Goal: Information Seeking & Learning: Find contact information

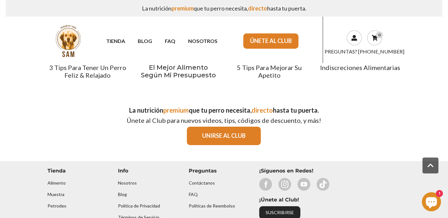
scroll to position [1054, 0]
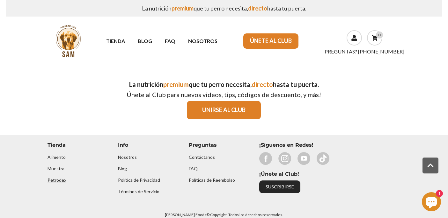
click at [57, 178] on link "Petrodex" at bounding box center [56, 180] width 19 height 5
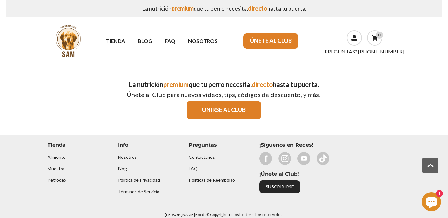
click at [57, 178] on link "Petrodex" at bounding box center [56, 180] width 19 height 5
click at [124, 41] on link "TIENDA" at bounding box center [116, 40] width 32 height 11
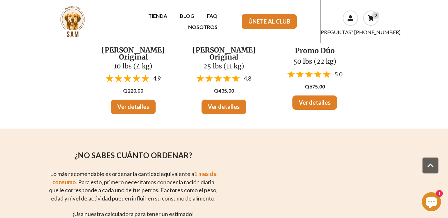
scroll to position [98, 0]
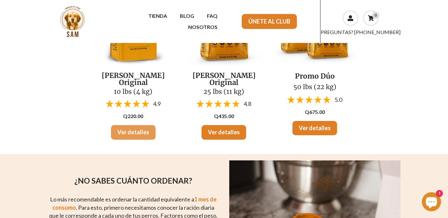
click at [133, 127] on link "Ver detalles" at bounding box center [133, 132] width 45 height 15
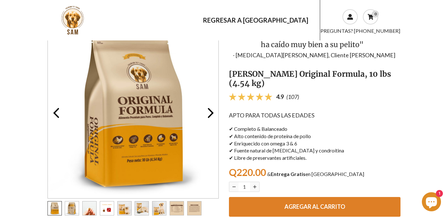
scroll to position [59, 0]
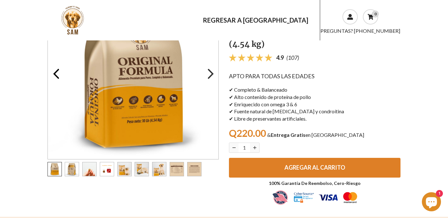
click at [216, 75] on icon "Go to the next slide" at bounding box center [210, 74] width 13 height 13
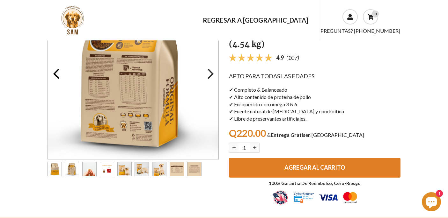
click at [213, 74] on use "button" at bounding box center [210, 73] width 6 height 11
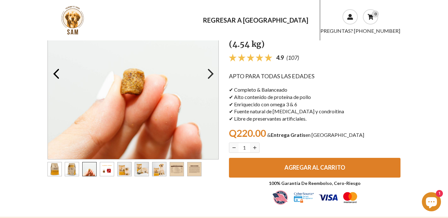
click at [213, 74] on use "button" at bounding box center [210, 73] width 6 height 11
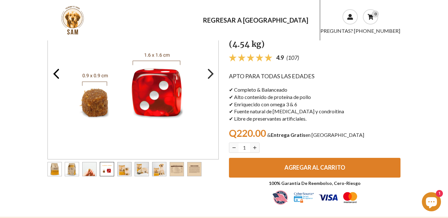
click at [212, 74] on use "button" at bounding box center [210, 73] width 6 height 11
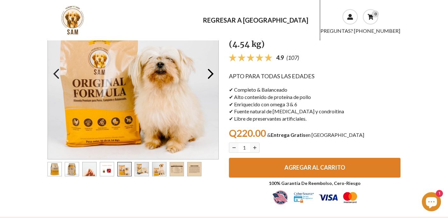
click at [59, 75] on icon "Go to the previous slide" at bounding box center [56, 74] width 13 height 13
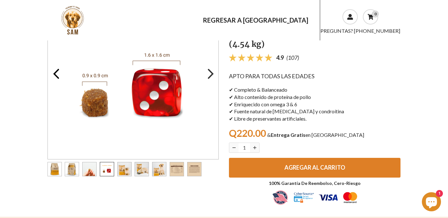
click at [206, 75] on icon "Go to the next slide" at bounding box center [210, 74] width 13 height 13
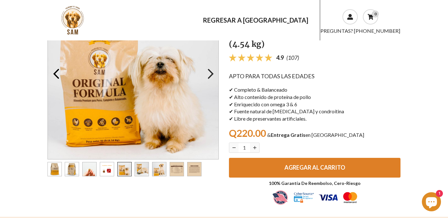
click at [206, 75] on icon "Go to the next slide" at bounding box center [210, 74] width 13 height 13
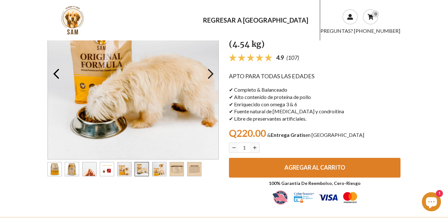
click at [206, 75] on icon "Go to the next slide" at bounding box center [210, 74] width 13 height 13
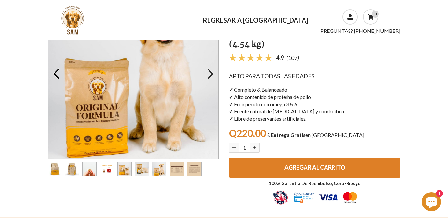
click at [206, 75] on icon "Go to the next slide" at bounding box center [210, 74] width 13 height 13
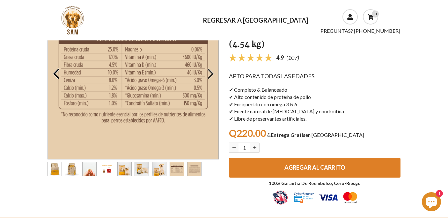
click at [206, 75] on icon "Go to the next slide" at bounding box center [210, 74] width 13 height 13
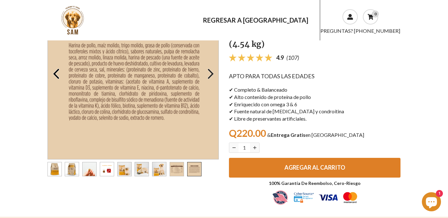
click at [206, 75] on icon "Go to the next slide" at bounding box center [210, 74] width 13 height 13
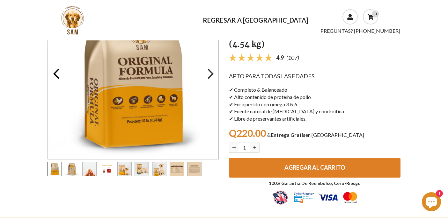
click at [206, 75] on icon "Go to the next slide" at bounding box center [210, 74] width 13 height 13
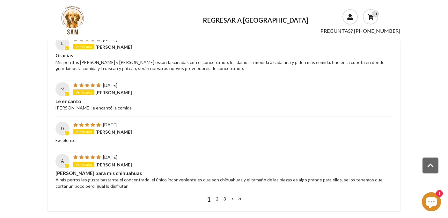
scroll to position [1051, 0]
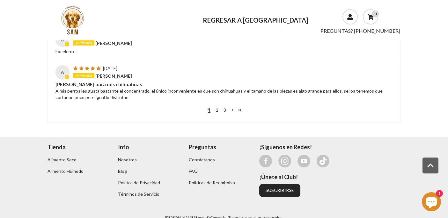
click at [195, 157] on link "Contáctanos" at bounding box center [202, 159] width 26 height 5
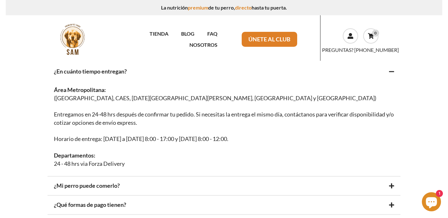
scroll to position [44, 0]
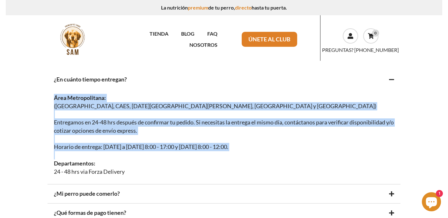
drag, startPoint x: 51, startPoint y: 98, endPoint x: 244, endPoint y: 158, distance: 202.4
click at [244, 158] on div "Área Metropolitana: ([GEOGRAPHIC_DATA], [GEOGRAPHIC_DATA], [DATE][GEOGRAPHIC_DA…" at bounding box center [223, 136] width 353 height 95
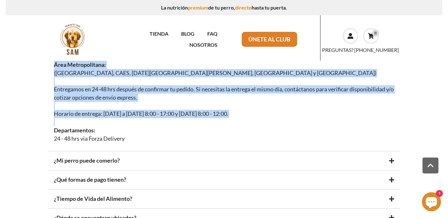
scroll to position [104, 0]
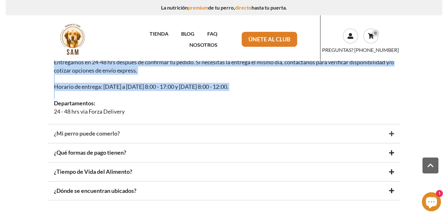
click at [132, 131] on div "¿Mi perro puede comerlo?" at bounding box center [223, 134] width 353 height 18
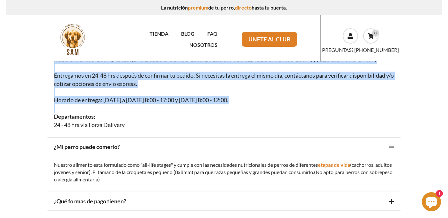
scroll to position [83, 0]
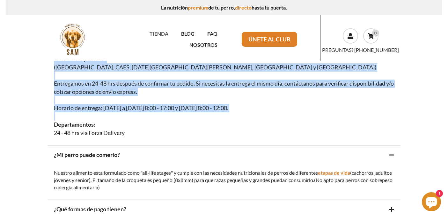
click at [143, 35] on link "TIENDA" at bounding box center [159, 33] width 32 height 11
